Goal: Submit feedback/report problem: Submit feedback/report problem

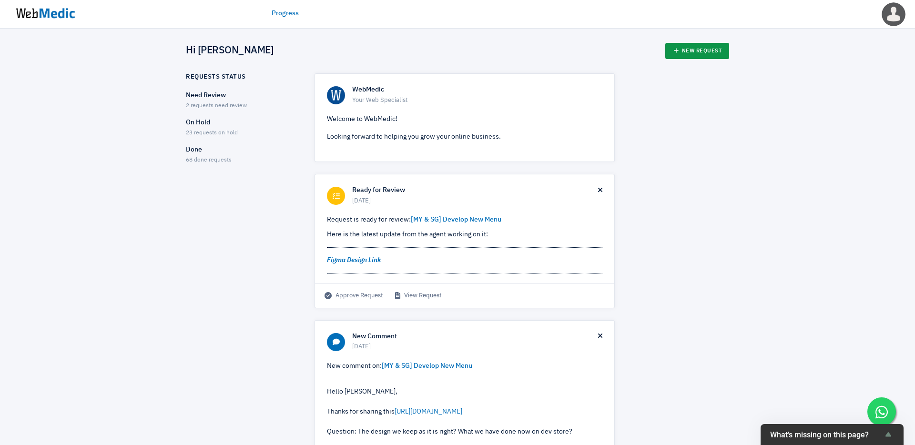
click at [719, 54] on link "New Request" at bounding box center [697, 51] width 64 height 16
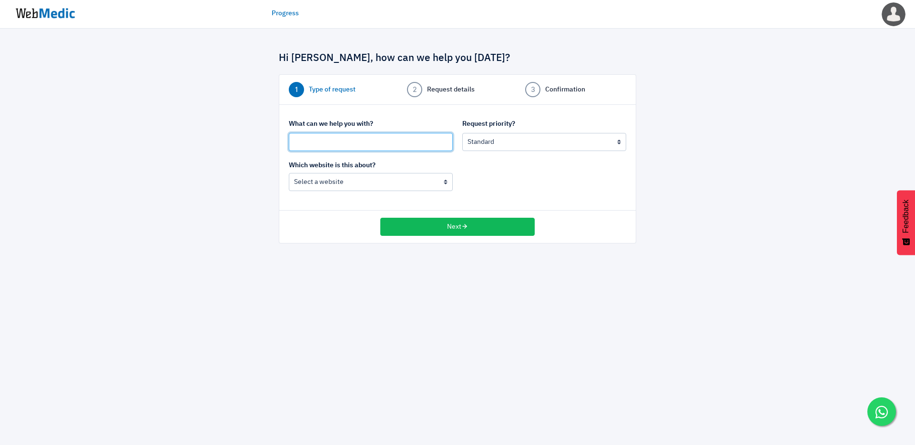
click at [384, 146] on input "text" at bounding box center [371, 142] width 164 height 18
type input "{"
type input "[MY] Cart Side Bar not working"
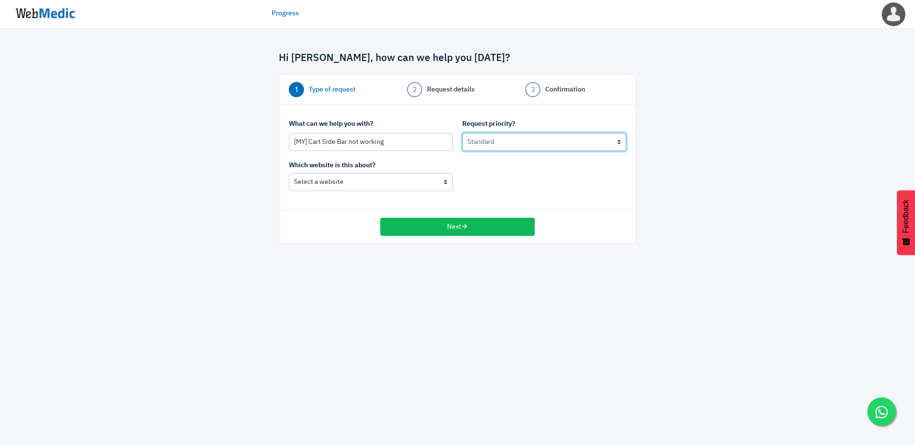
click at [519, 146] on select "Urgent: this is a mission critical issue High: this needs to be prioritized bef…" at bounding box center [544, 142] width 164 height 18
select select "2"
click at [462, 133] on select "Urgent: this is a mission critical issue High: this needs to be prioritized bef…" at bounding box center [544, 142] width 164 height 18
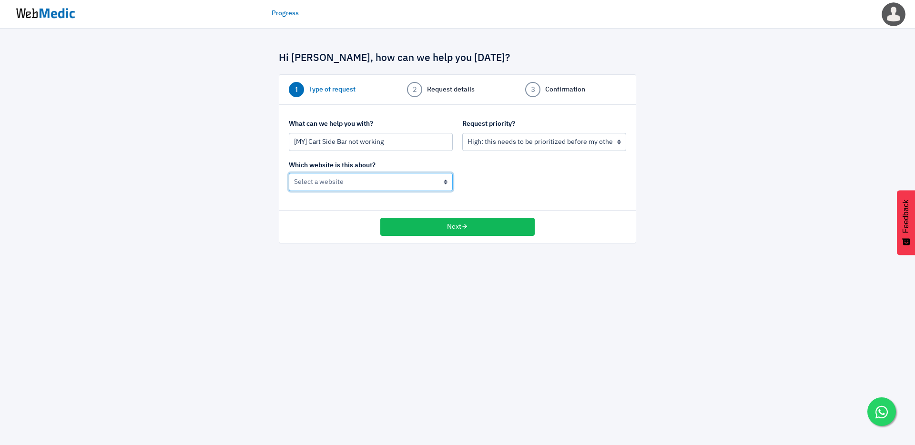
click at [423, 180] on select "Nateskin (MY) Nateskin (Global)" at bounding box center [371, 182] width 164 height 18
select select "185"
click at [289, 173] on select "Nateskin (MY) Nateskin (Global)" at bounding box center [371, 182] width 164 height 18
click at [473, 224] on button "Next" at bounding box center [457, 227] width 154 height 18
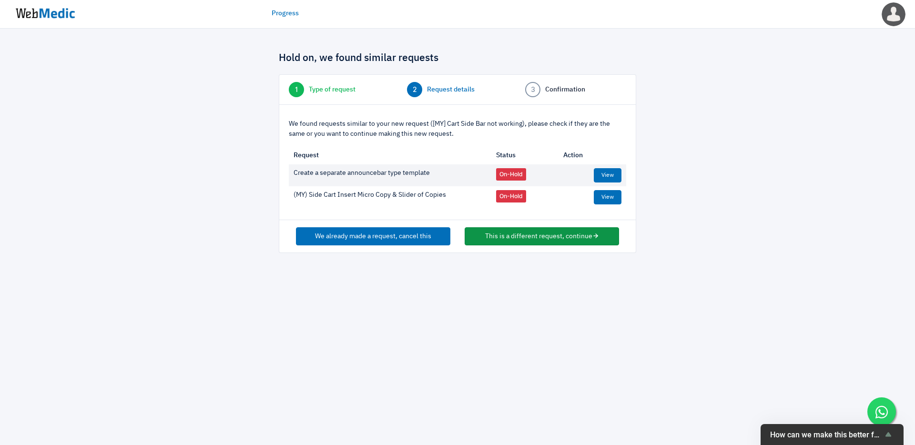
click at [547, 237] on button "This is a different request, continue" at bounding box center [542, 236] width 154 height 18
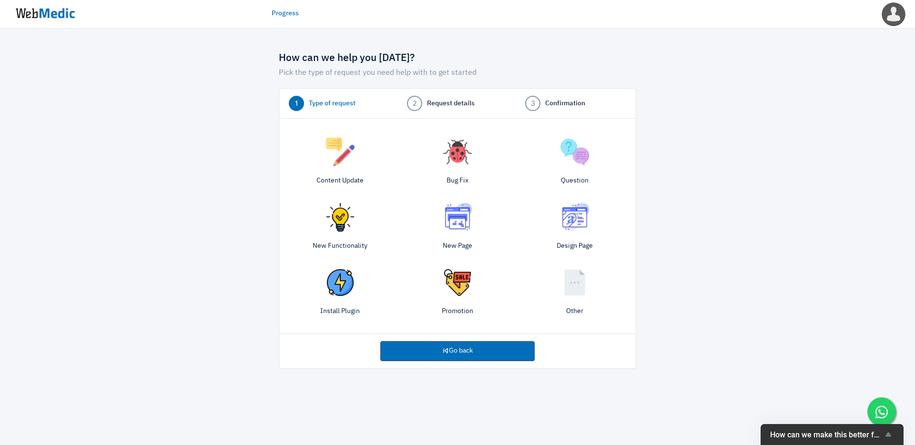
click at [452, 165] on img at bounding box center [457, 152] width 29 height 29
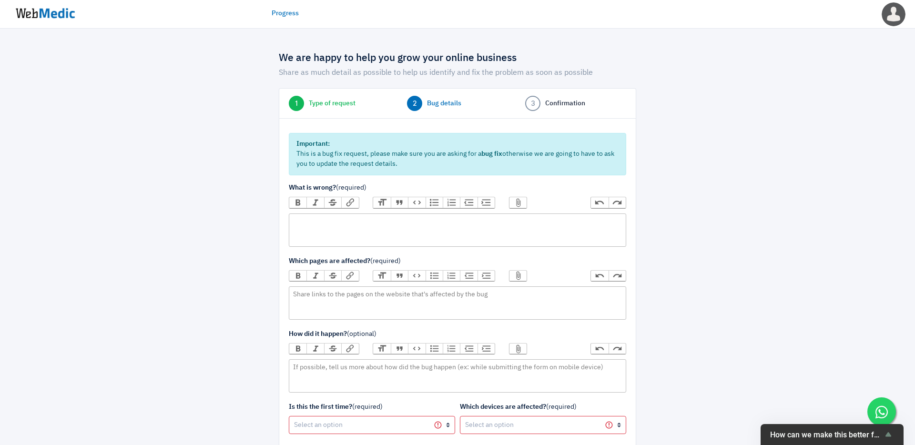
click at [424, 233] on trix-editor at bounding box center [457, 229] width 337 height 33
click at [368, 221] on div "We updated something on Rebuy (Nateskin MY)" at bounding box center [457, 221] width 328 height 10
click at [475, 226] on div "We updated something with Rebuy (Nateskin MY)" at bounding box center [457, 221] width 328 height 10
click at [377, 221] on div "We updated something with Rebuy (Nateskin MY) on" at bounding box center [457, 221] width 328 height 10
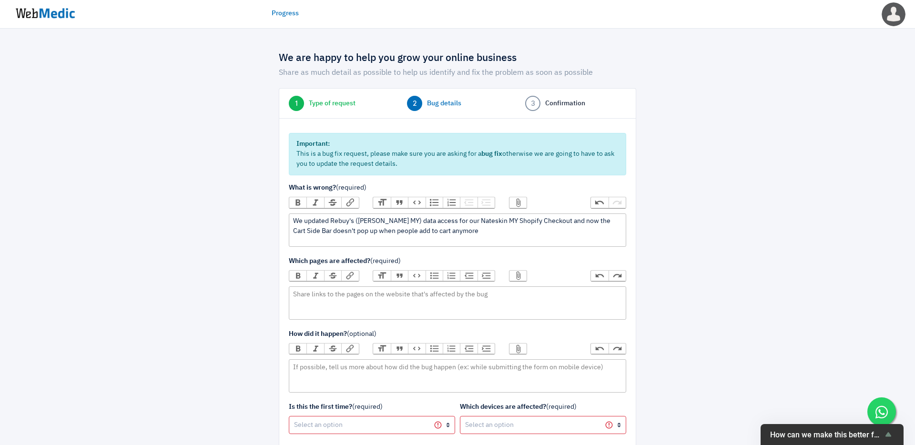
type trix-editor "<div>We updated Rebuy's (Nateskin MY) data access for our Nateskin MY Shopify C…"
click at [490, 294] on trix-editor at bounding box center [457, 302] width 337 height 33
type trix-editor "<div>All pages.</div>"
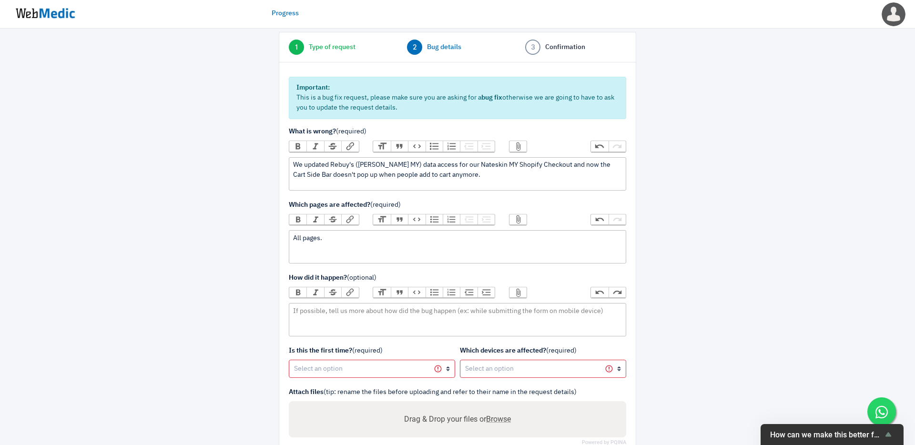
scroll to position [63, 0]
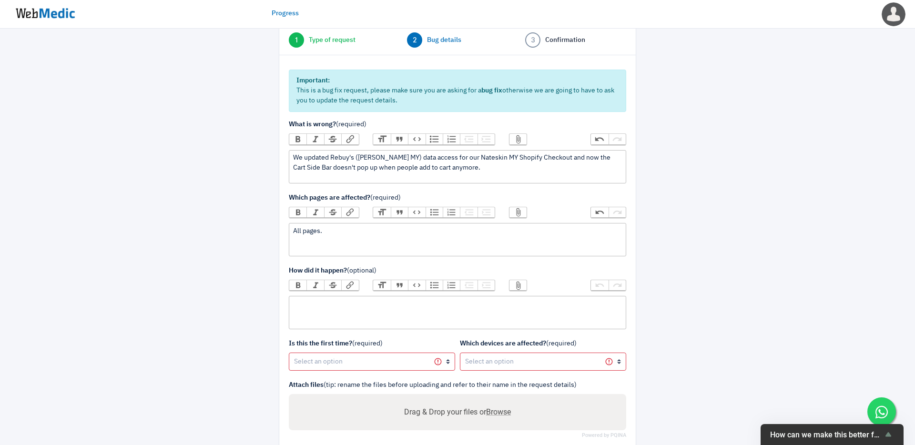
click at [520, 312] on trix-editor at bounding box center [457, 312] width 337 height 33
type trix-editor "<div>Started happening after updating Rebuy's Data Access on Checkout &gt; Cust…"
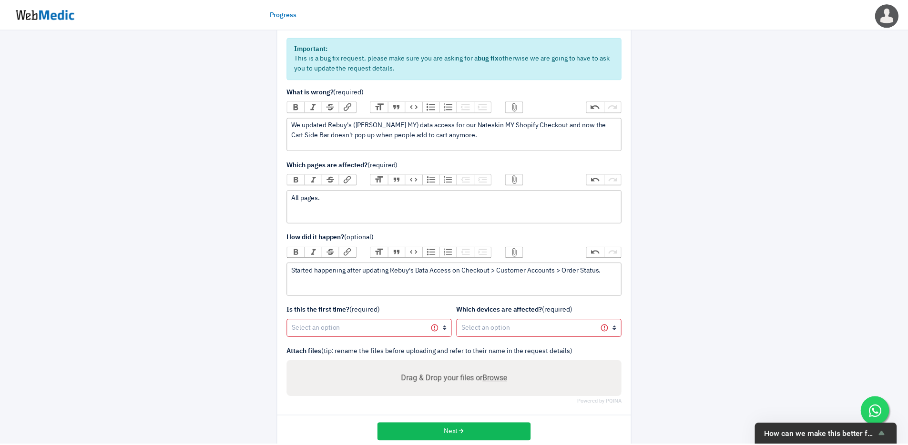
scroll to position [115, 0]
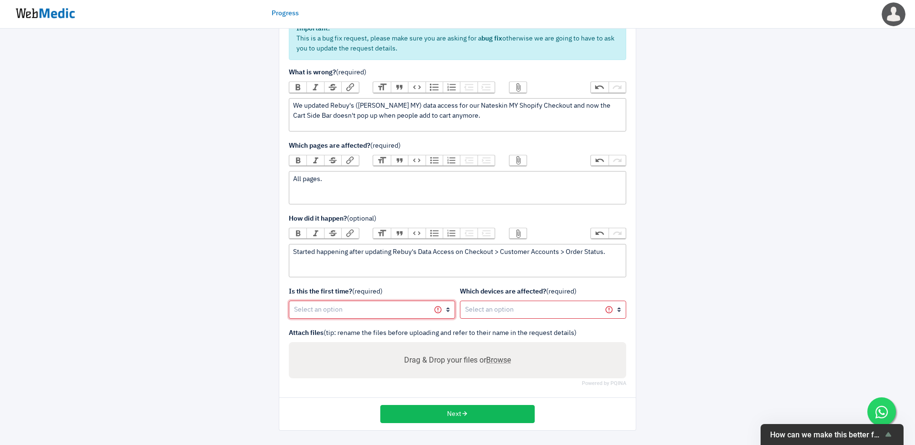
click at [412, 313] on select "Yes, first time No, happened before" at bounding box center [372, 310] width 166 height 18
select select "1"
click at [289, 301] on select "Yes, first time No, happened before" at bounding box center [372, 310] width 166 height 18
click at [511, 311] on select "All devices / not sure Mobile (iOS) Mobile (Android) Tablet (iOS) Tablet (Andro…" at bounding box center [543, 310] width 166 height 18
select select "1"
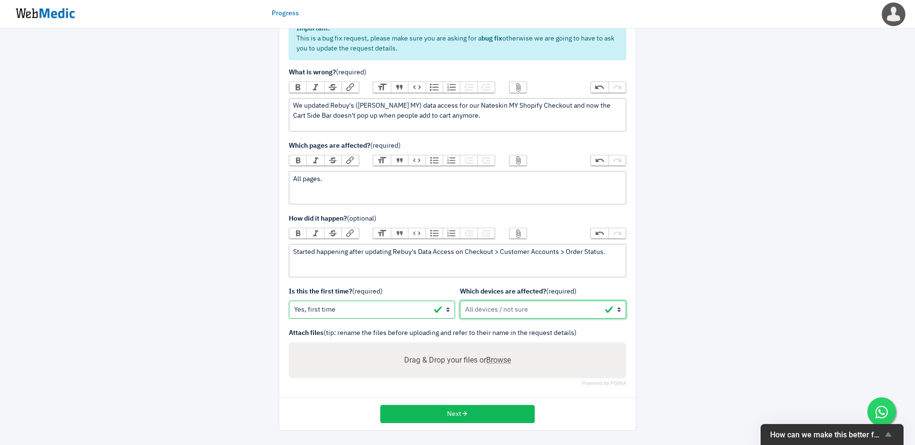
click at [460, 301] on select "All devices / not sure Mobile (iOS) Mobile (Android) Tablet (iOS) Tablet (Andro…" at bounding box center [543, 310] width 166 height 18
click at [493, 354] on label "Drag & Drop your files or Browse" at bounding box center [454, 360] width 114 height 19
click at [493, 355] on input "Drag & Drop your files or Browse" at bounding box center [454, 361] width 322 height 12
click at [496, 361] on span "Browse" at bounding box center [495, 359] width 25 height 9
click at [496, 361] on input "Drag & Drop your files or Browse" at bounding box center [454, 361] width 322 height 12
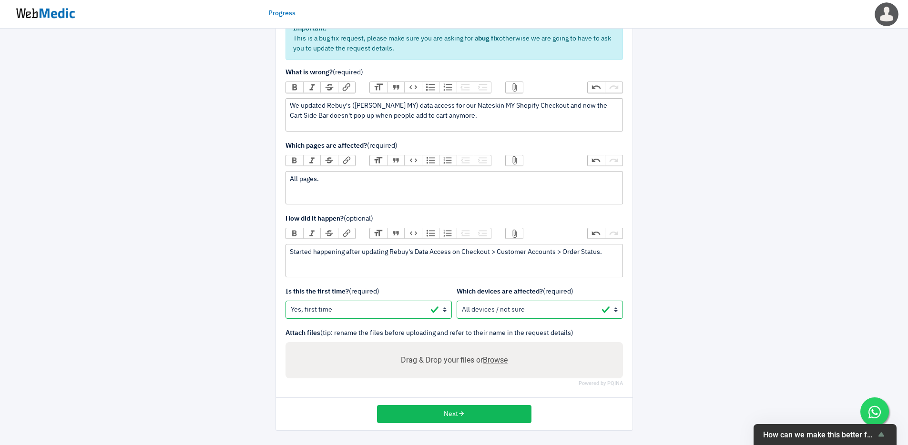
type input "C:\fakepath\Screenshot 2025-10-14 at 10.17.24 AM.png"
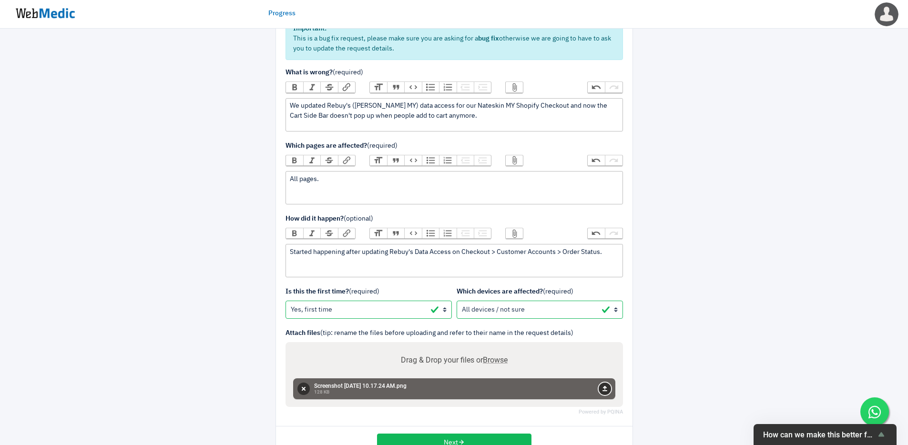
click at [606, 392] on button "Upload" at bounding box center [604, 389] width 12 height 12
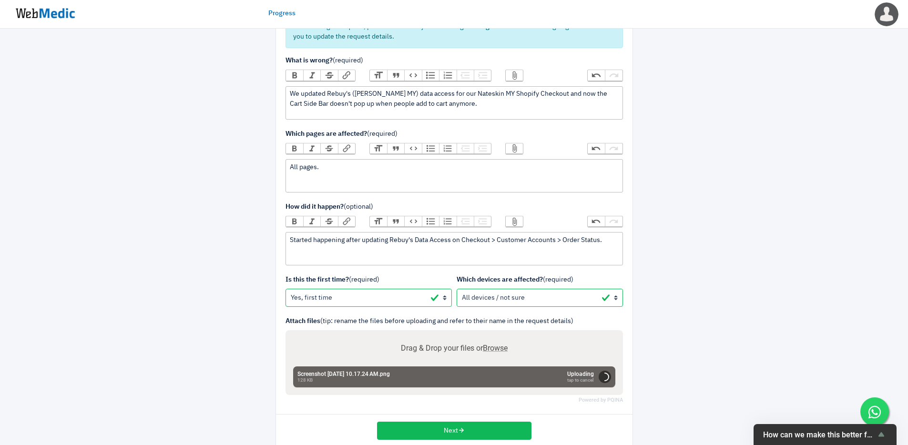
scroll to position [133, 0]
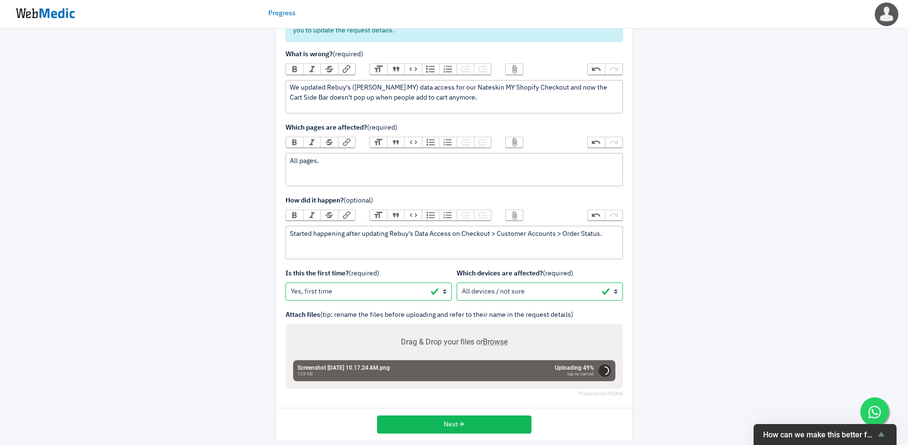
click at [545, 103] on trix-editor "We updated Rebuy's (Nateskin MY) data access for our Nateskin MY Shopify Checko…" at bounding box center [453, 96] width 337 height 33
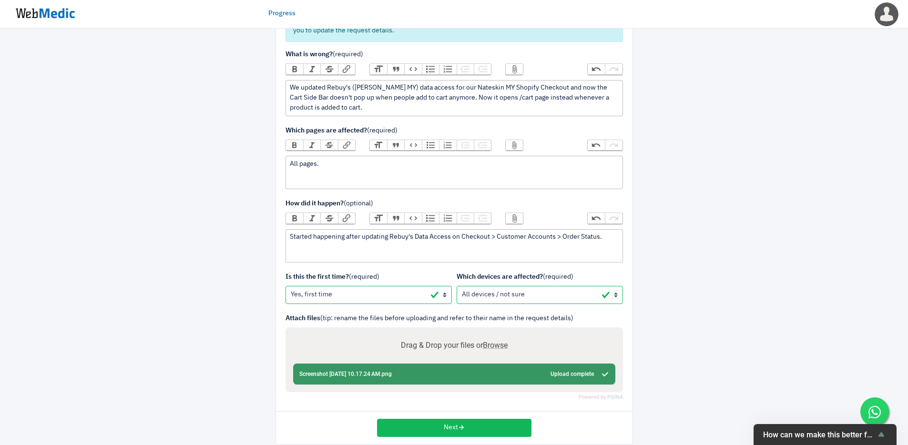
type trix-editor "<div>We updated Rebuy's (Nateskin MY) data access for our Nateskin MY Shopify C…"
click at [516, 428] on button "Next" at bounding box center [454, 428] width 154 height 18
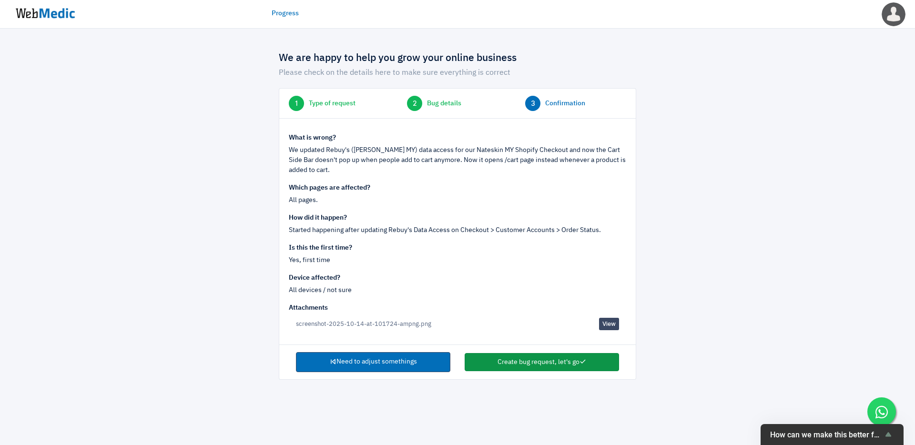
click at [555, 367] on button "Create bug request, let's go" at bounding box center [542, 362] width 154 height 18
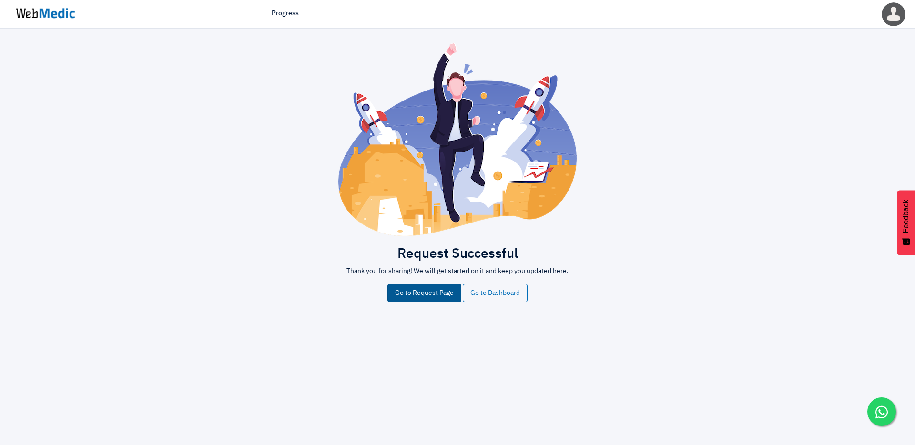
click at [448, 295] on link "Go to Request Page" at bounding box center [424, 293] width 74 height 18
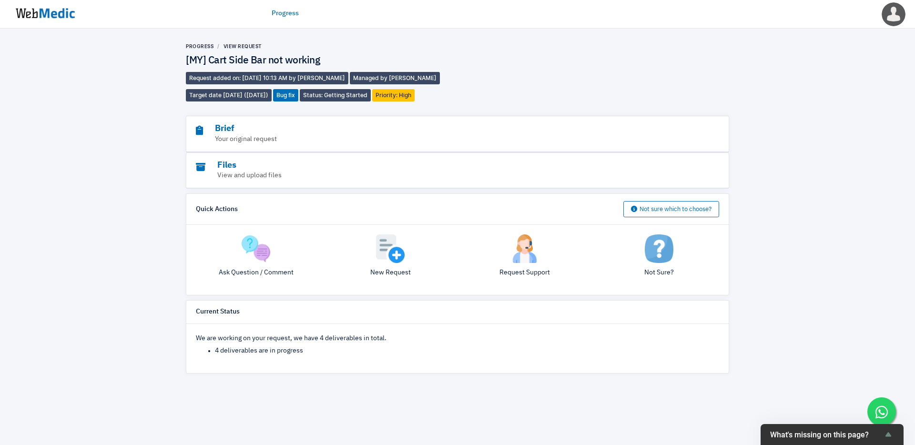
click at [52, 11] on img at bounding box center [45, 14] width 71 height 30
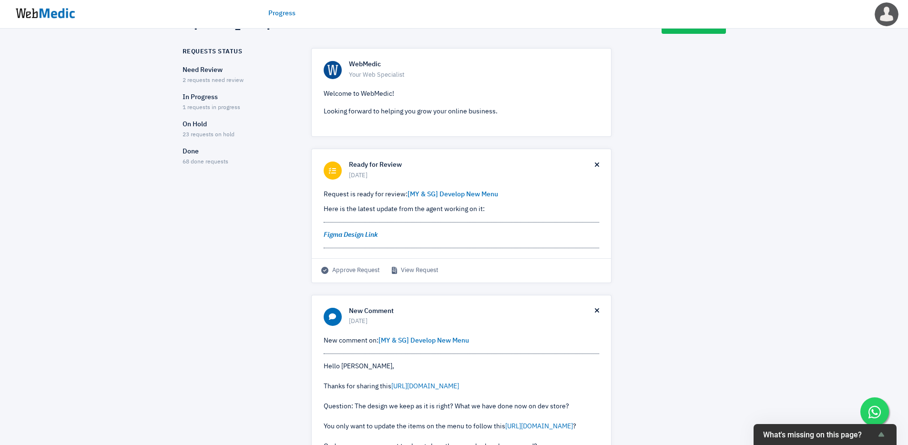
scroll to position [31, 0]
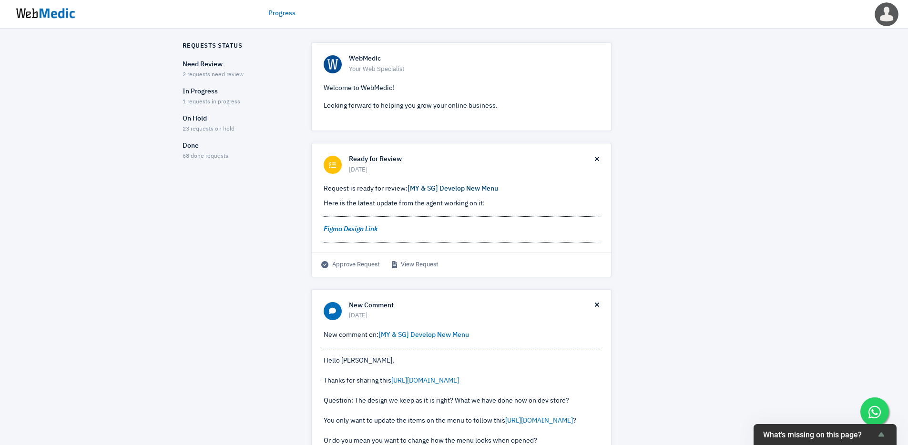
click at [472, 191] on link "[MY & SG] Develop New Menu" at bounding box center [452, 188] width 91 height 7
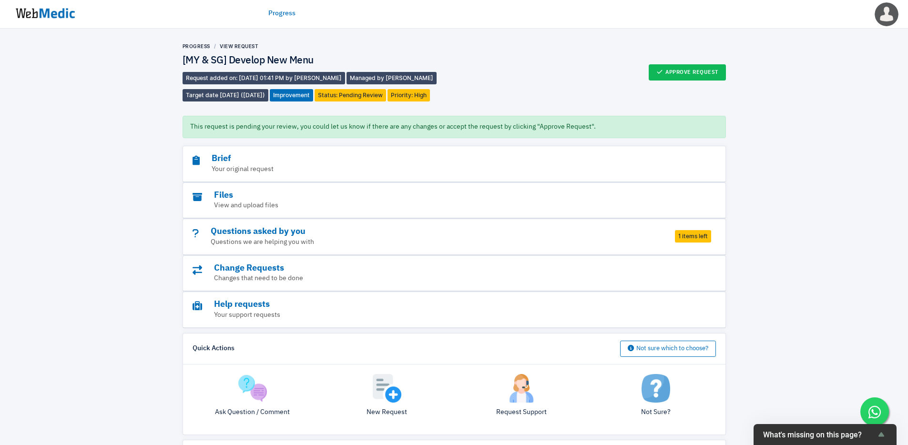
click at [692, 235] on span "1 items left" at bounding box center [693, 236] width 36 height 12
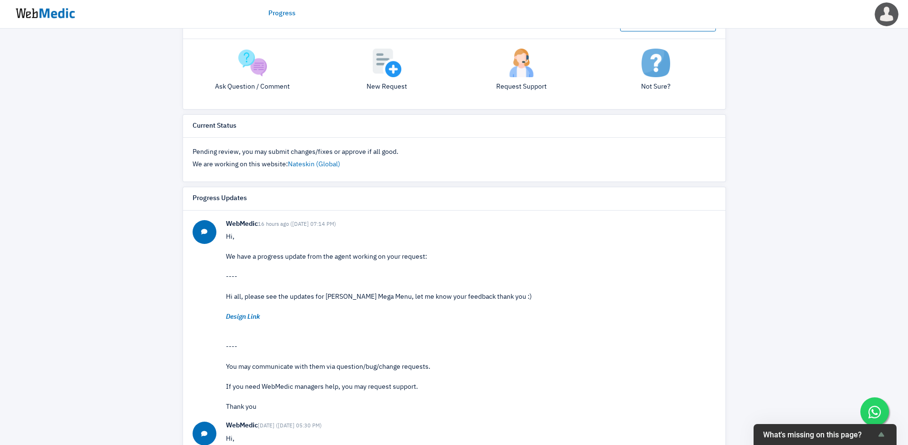
scroll to position [372, 0]
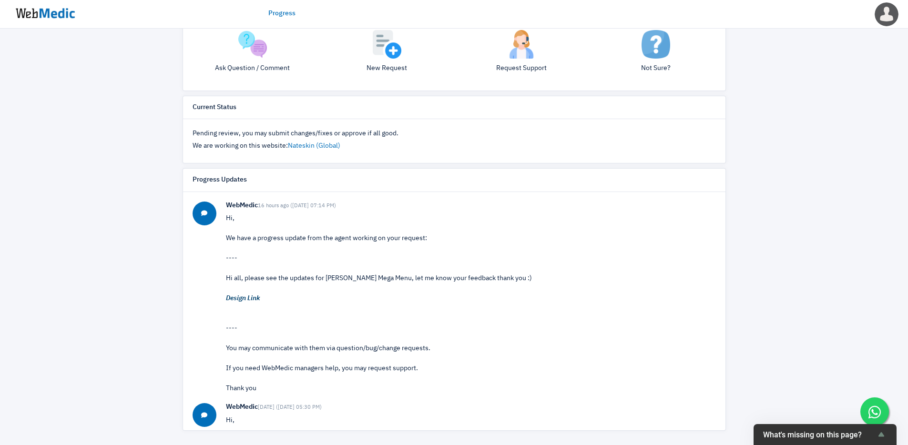
click at [239, 296] on em "Design Link" at bounding box center [243, 298] width 34 height 7
